Goal: Task Accomplishment & Management: Manage account settings

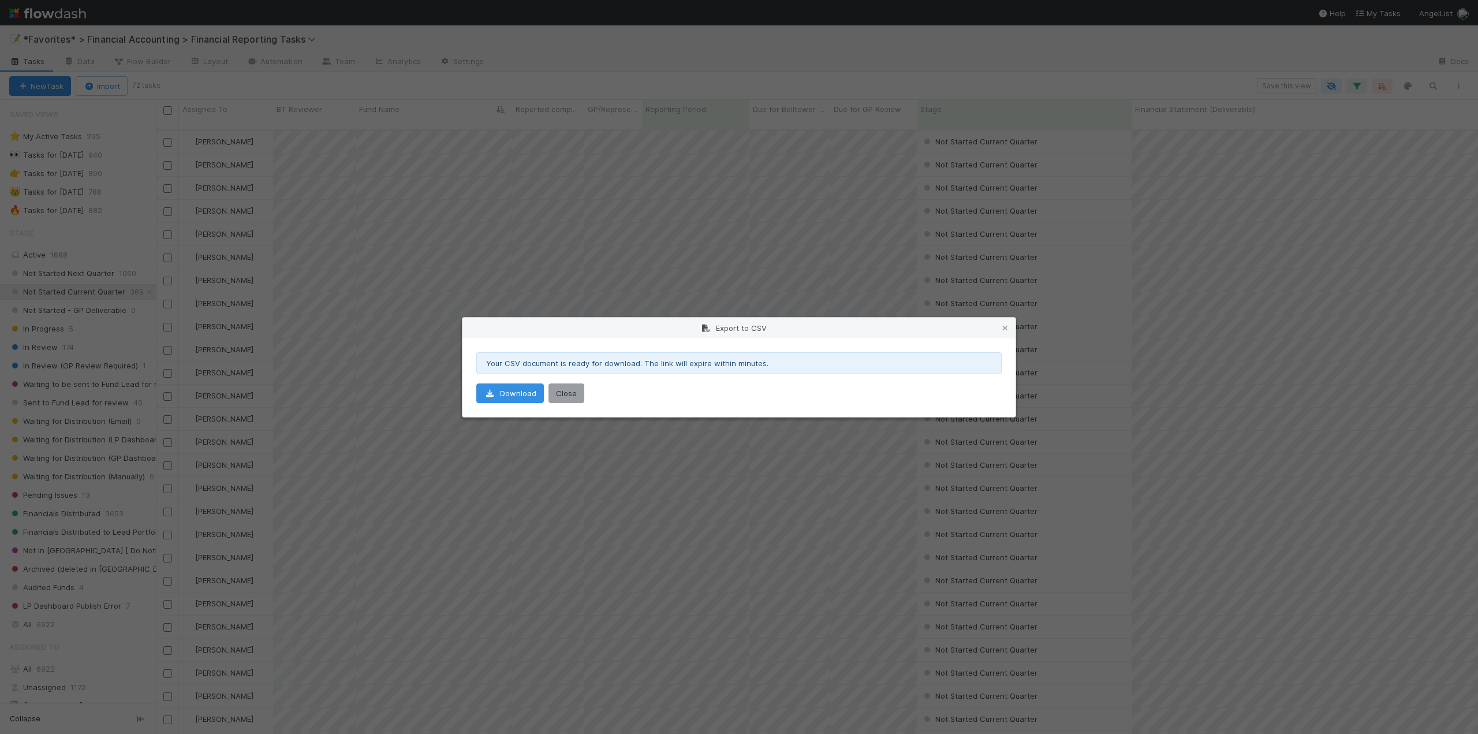
scroll to position [605, 1314]
click at [577, 398] on button "Close" at bounding box center [567, 393] width 36 height 20
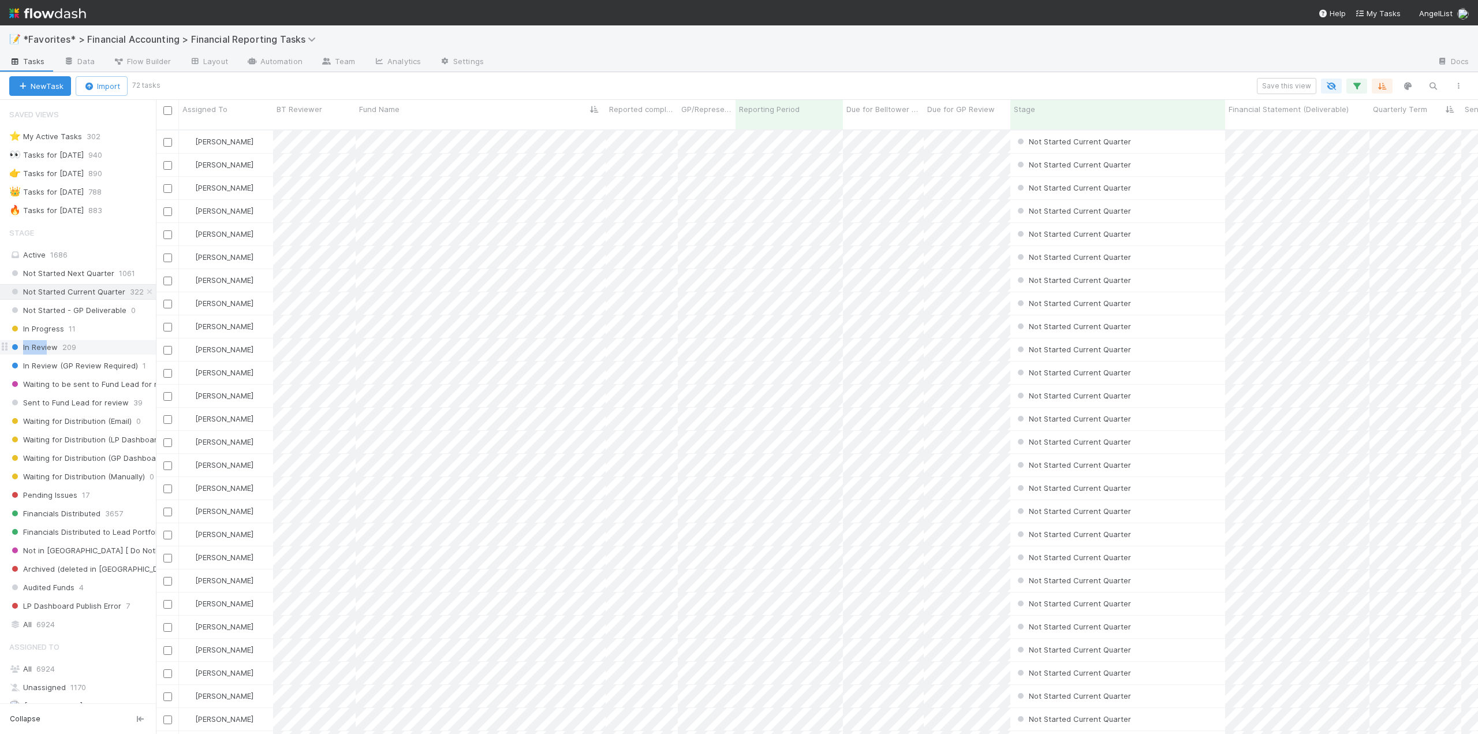
click at [22, 352] on span "In Review" at bounding box center [33, 347] width 49 height 14
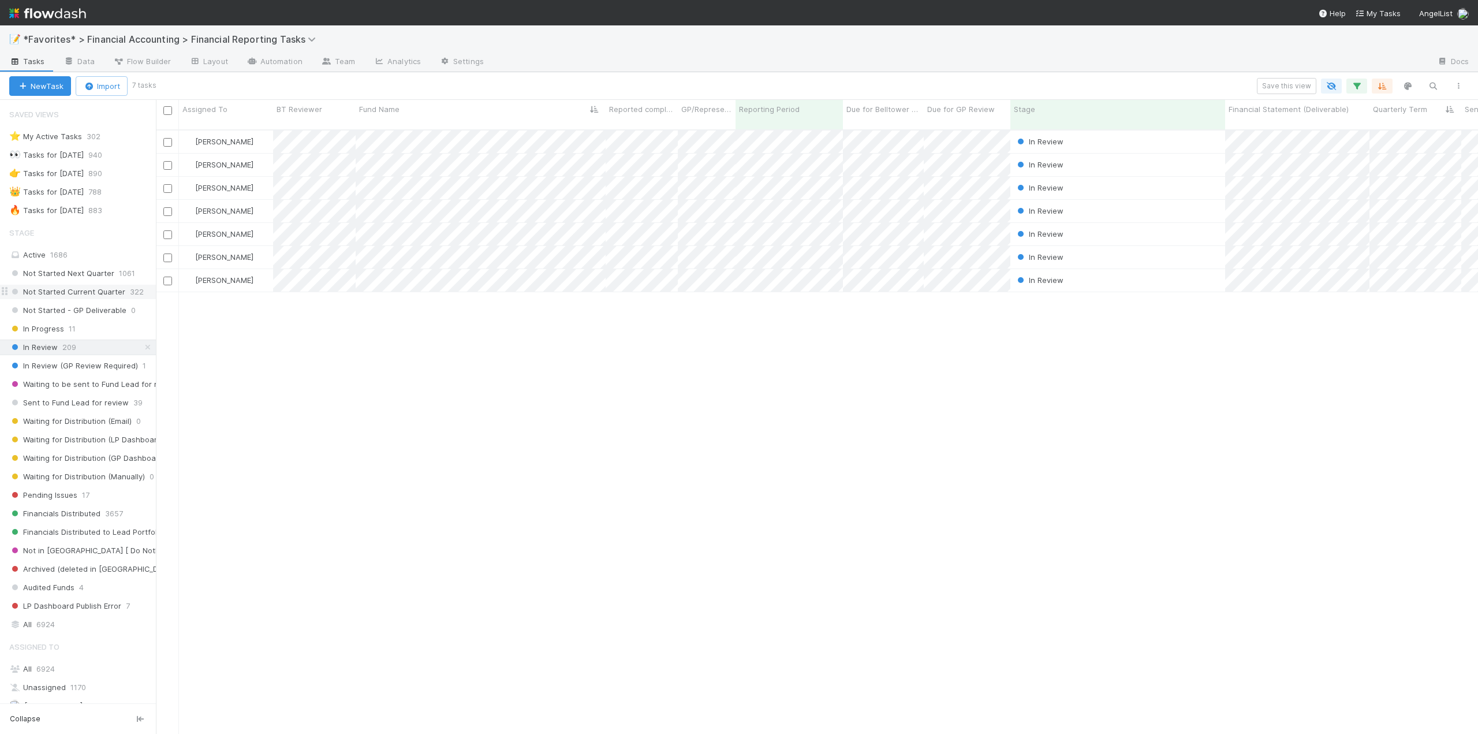
click at [84, 296] on span "Not Started Current Quarter" at bounding box center [67, 292] width 116 height 14
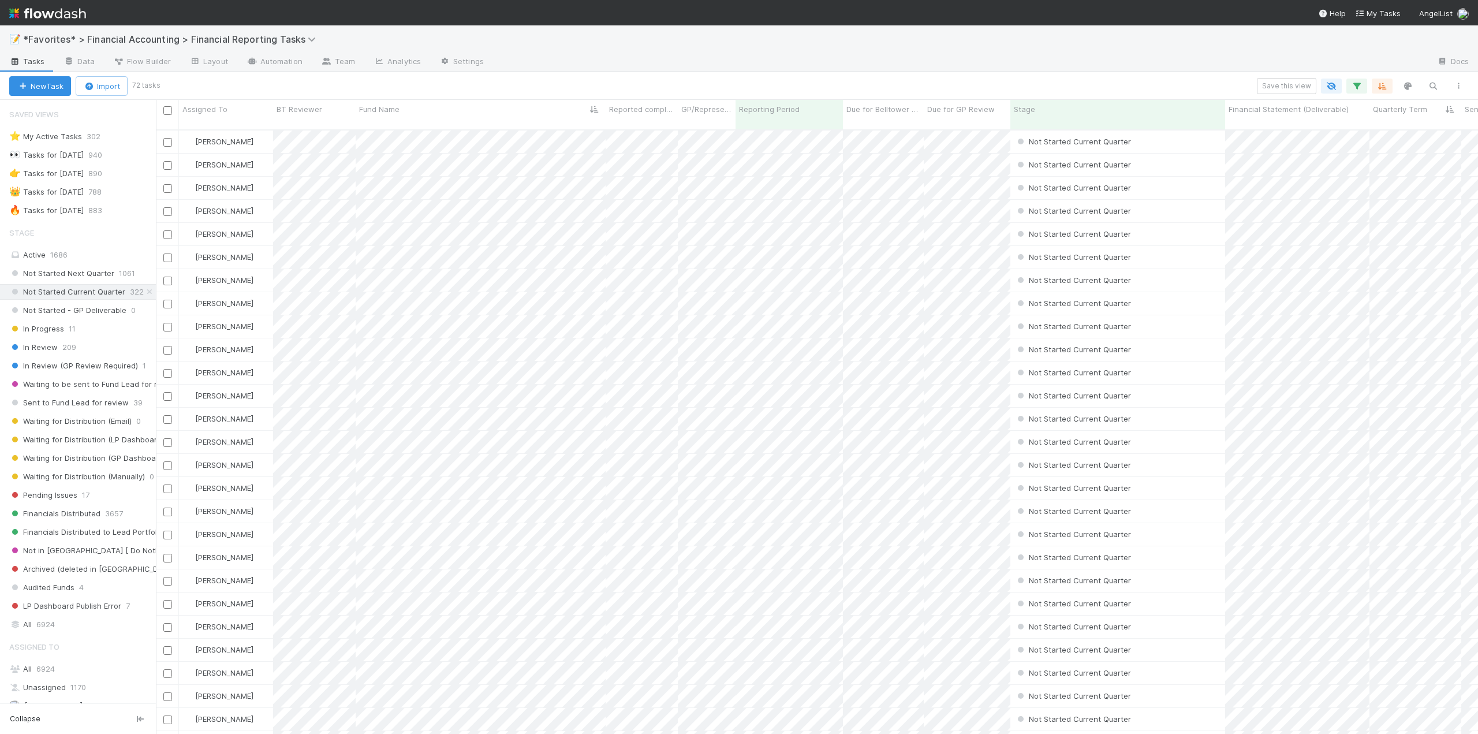
scroll to position [605, 1314]
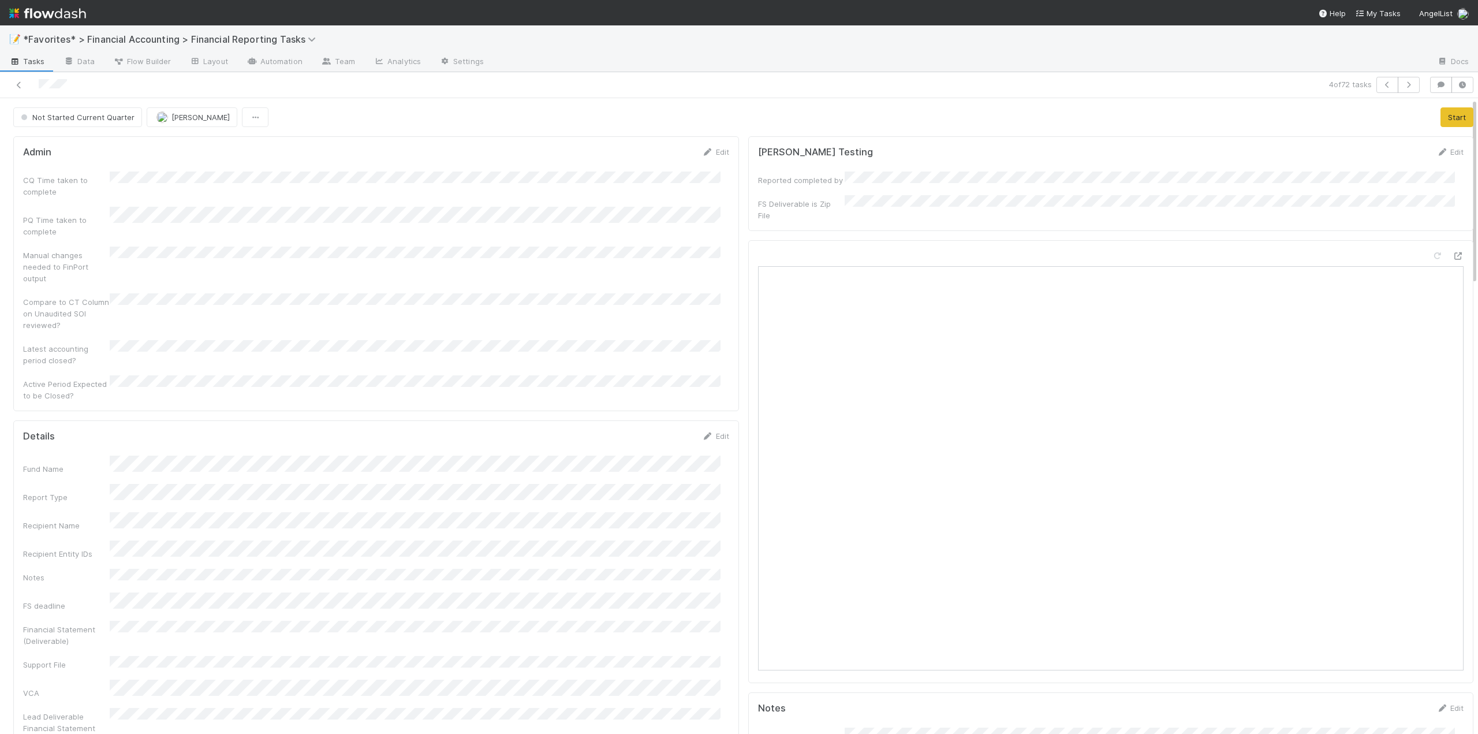
drag, startPoint x: 1445, startPoint y: 232, endPoint x: 1442, endPoint y: 210, distance: 22.7
click at [1442, 210] on div "[PERSON_NAME] Testing Edit Reported completed by FS Deliverable is Zip File" at bounding box center [1111, 183] width 726 height 95
